Goal: Information Seeking & Learning: Learn about a topic

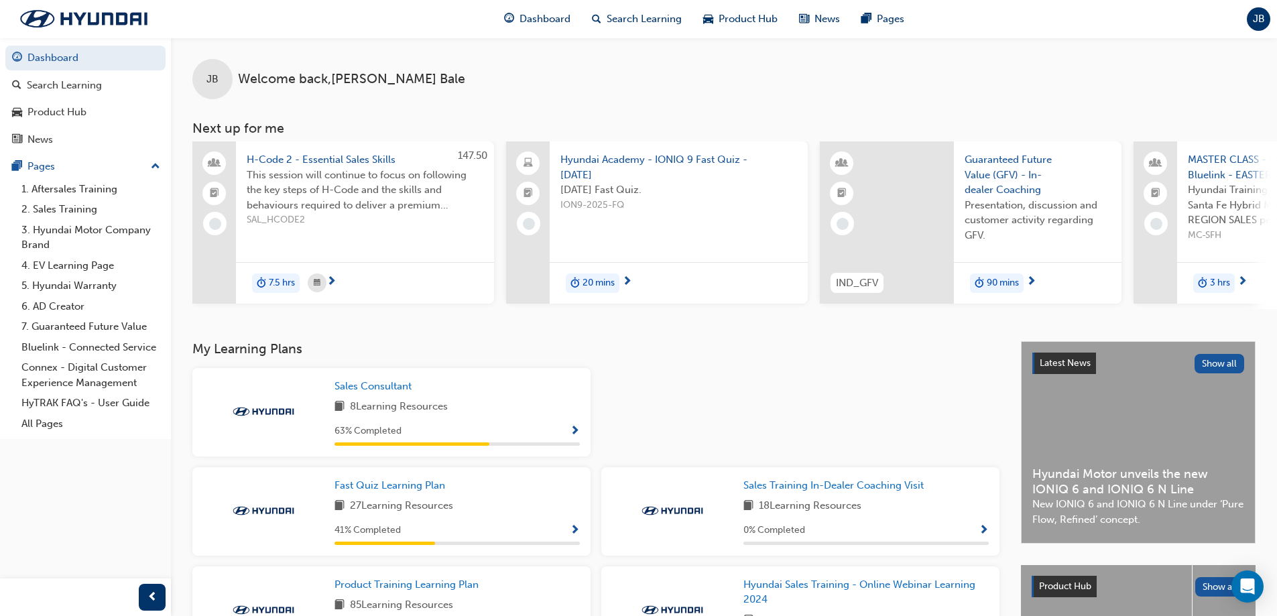
click at [875, 226] on div at bounding box center [887, 222] width 134 height 162
click at [656, 178] on span "Hyundai Academy - IONIQ 9 Fast Quiz - [DATE]" at bounding box center [678, 167] width 237 height 30
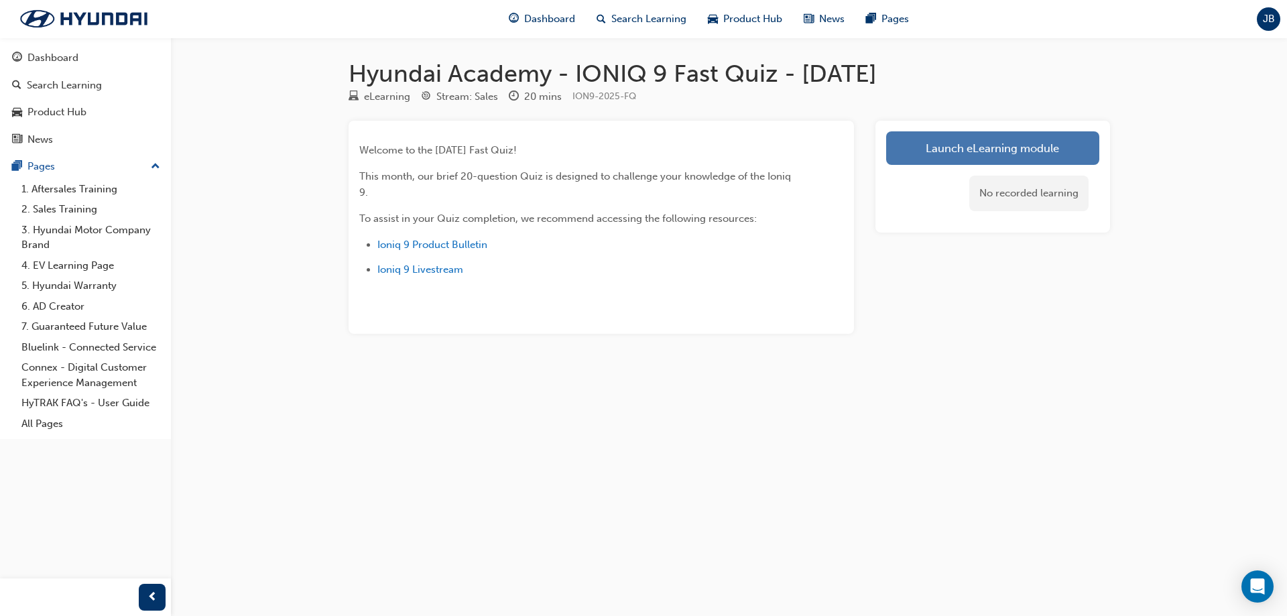
click at [972, 147] on link "Launch eLearning module" at bounding box center [992, 148] width 213 height 34
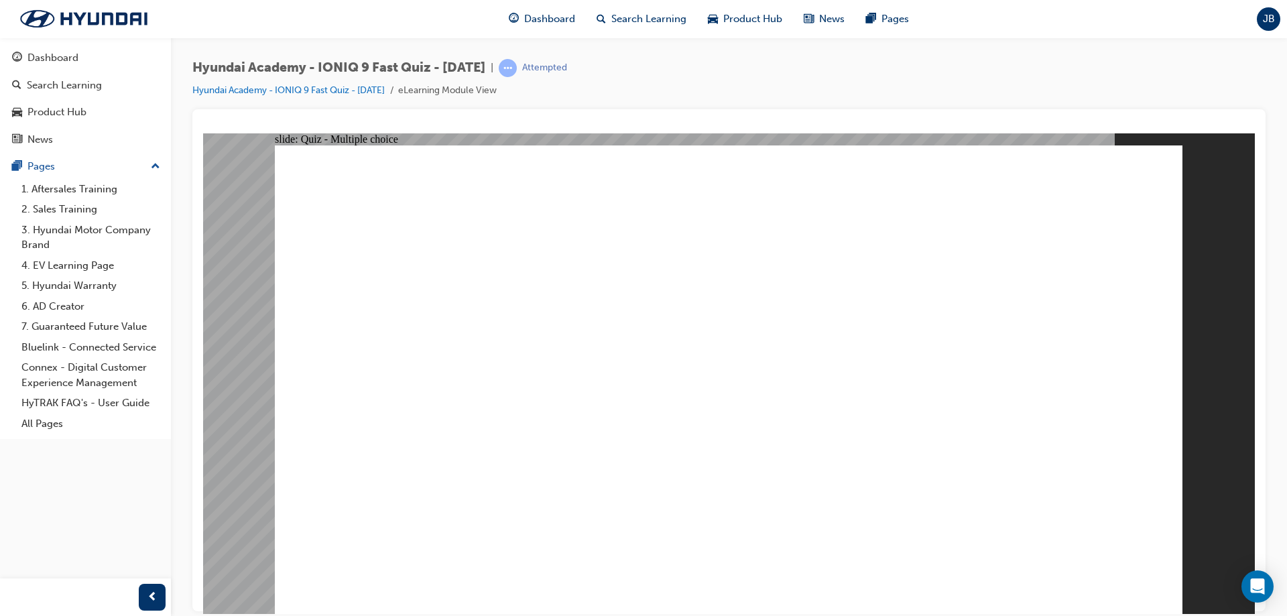
radio input "true"
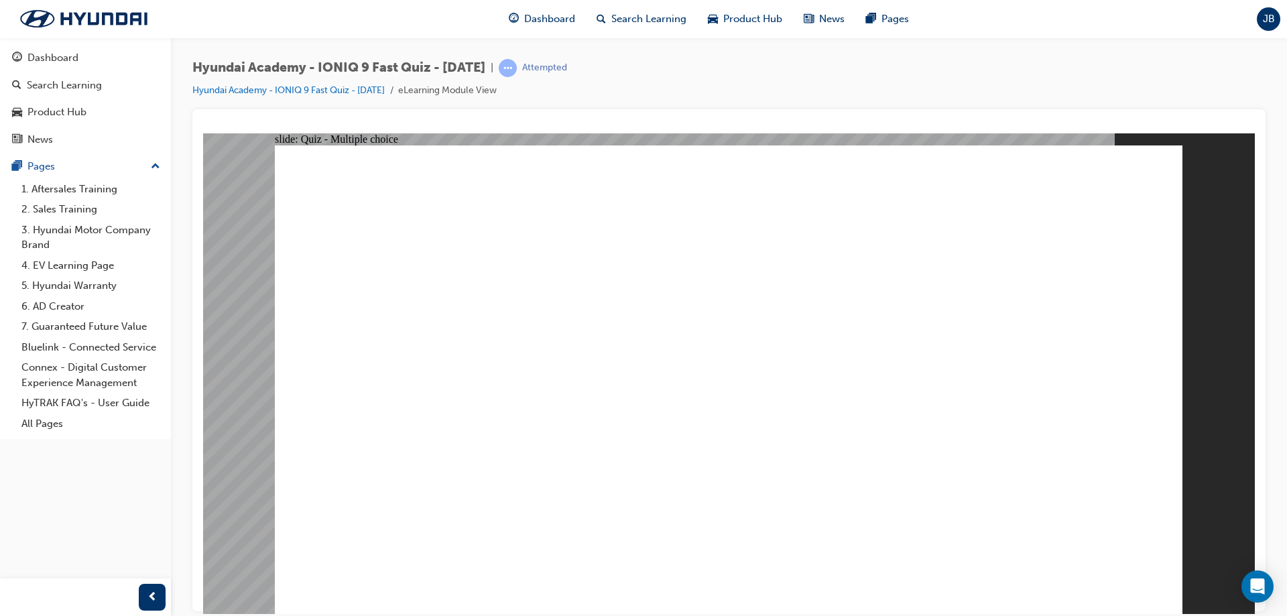
radio input "true"
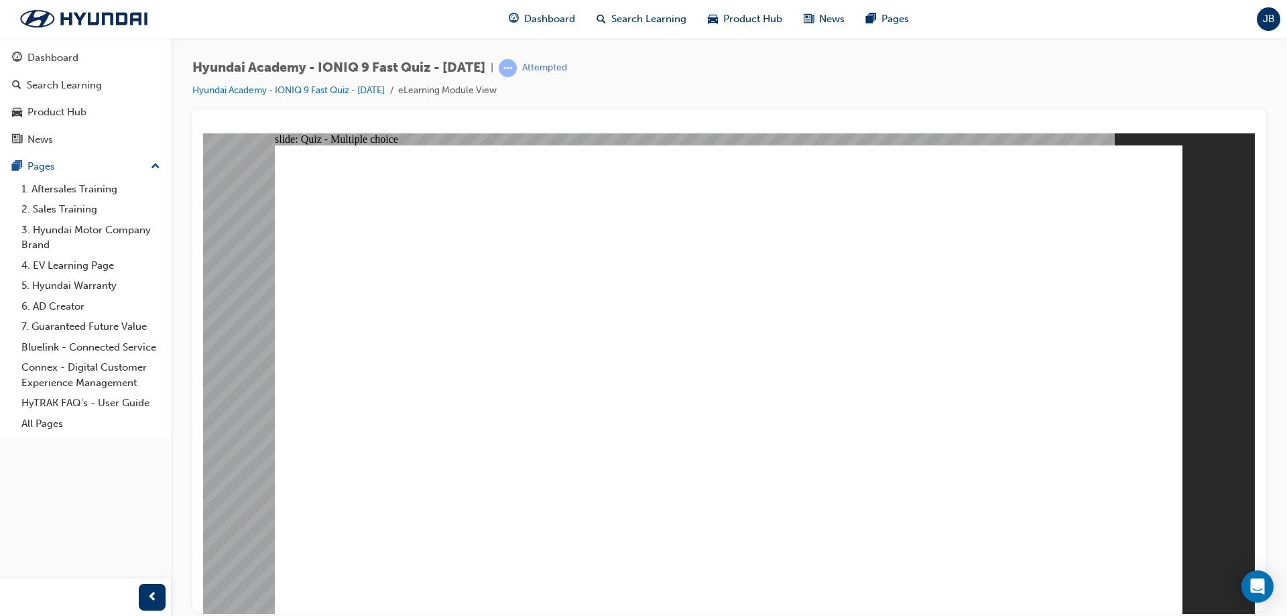
radio input "true"
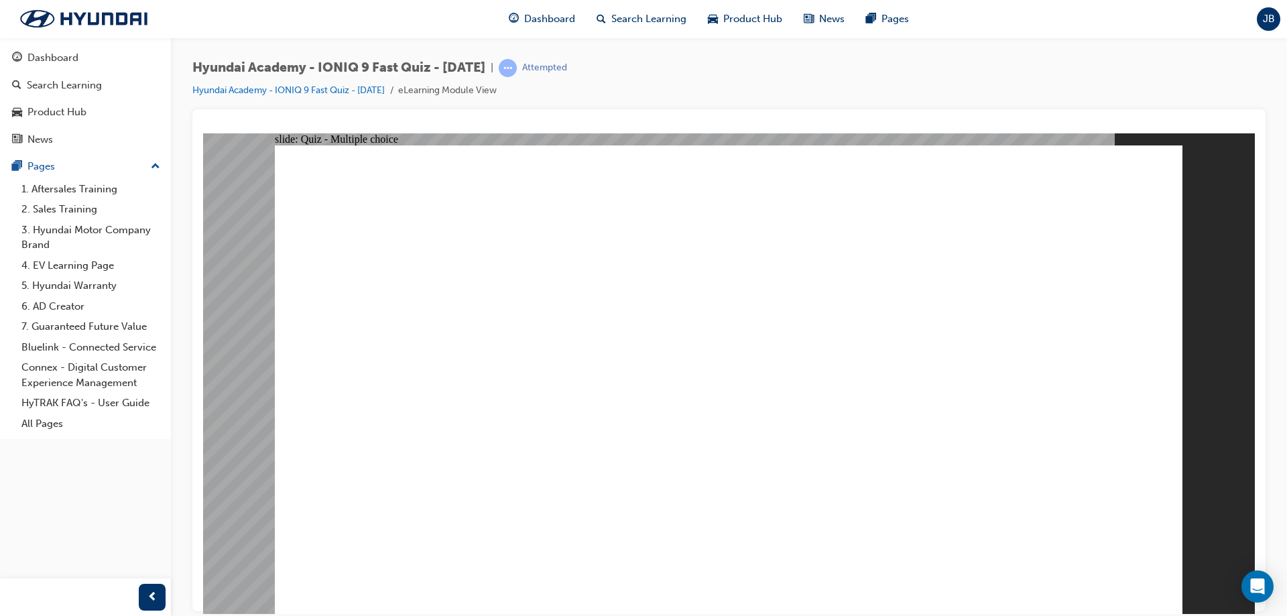
radio input "true"
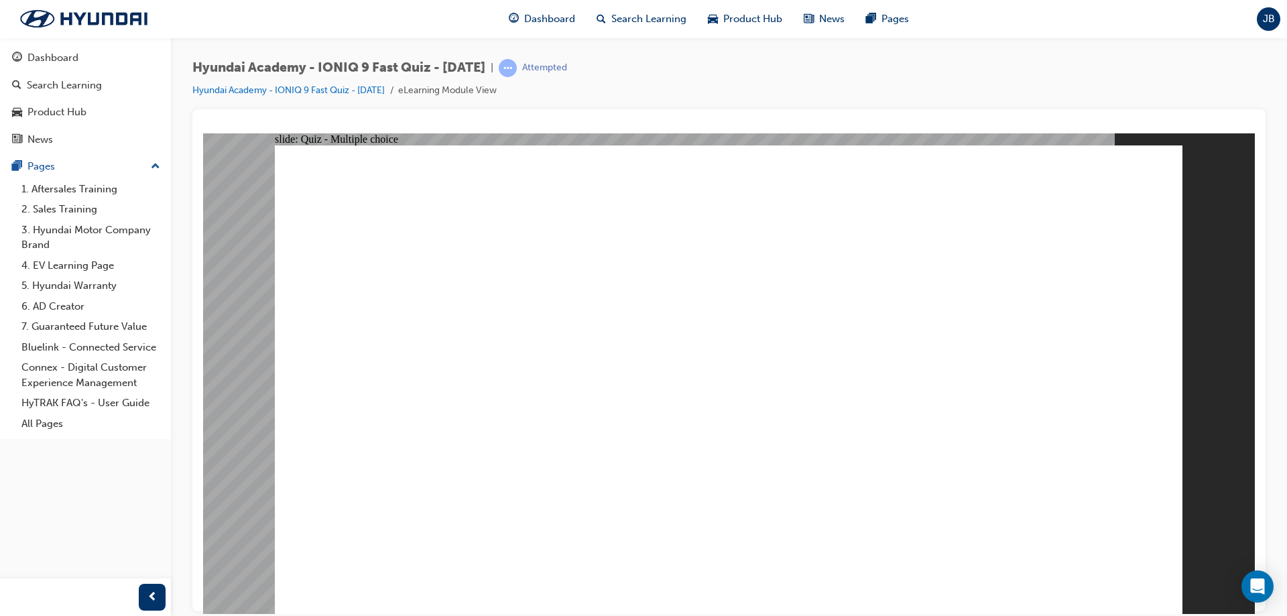
radio input "true"
